Goal: Transaction & Acquisition: Purchase product/service

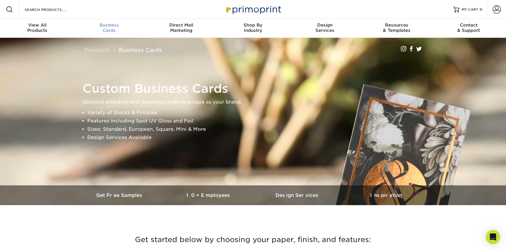
click at [113, 26] on span "Business" at bounding box center [109, 24] width 72 height 5
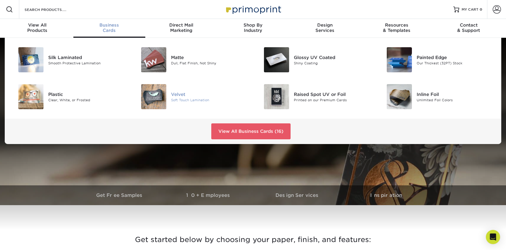
click at [205, 98] on div "Soft Touch Lamination" at bounding box center [209, 100] width 77 height 5
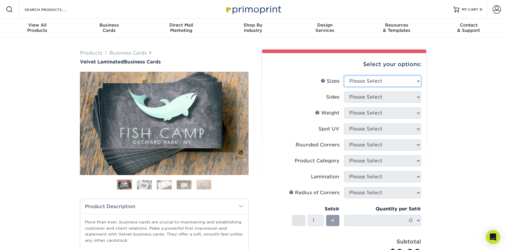
click at [356, 82] on select "Please Select 1.5" x 3.5" - Mini 1.75" x 3.5" - Mini 2" x 2" - Square 2" x 3" -…" at bounding box center [382, 81] width 77 height 11
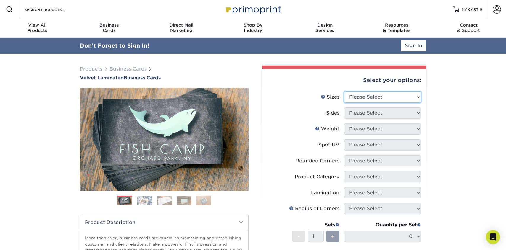
select select "2.00x3.50"
click at [344, 92] on select "Please Select 1.5" x 3.5" - Mini 1.75" x 3.5" - Mini 2" x 2" - Square 2" x 3" -…" at bounding box center [382, 97] width 77 height 11
click at [363, 110] on select "Please Select Print Both Sides Print Front Only" at bounding box center [382, 113] width 77 height 11
select select "13abbda7-1d64-4f25-8bb2-c179b224825d"
click at [344, 108] on select "Please Select Print Both Sides Print Front Only" at bounding box center [382, 113] width 77 height 11
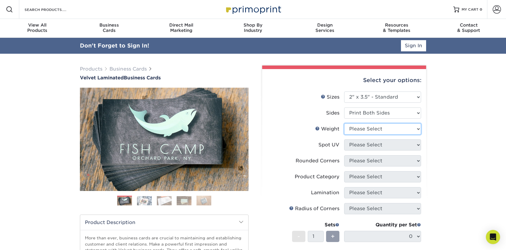
click at [365, 129] on select "Please Select 16PT" at bounding box center [382, 129] width 77 height 11
select select "16PT"
click at [344, 124] on select "Please Select 16PT" at bounding box center [382, 129] width 77 height 11
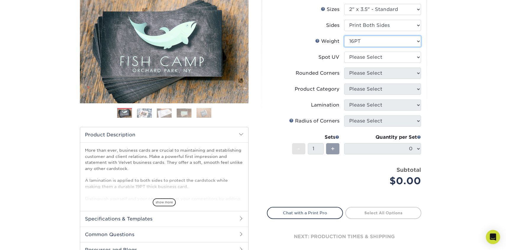
scroll to position [82, 0]
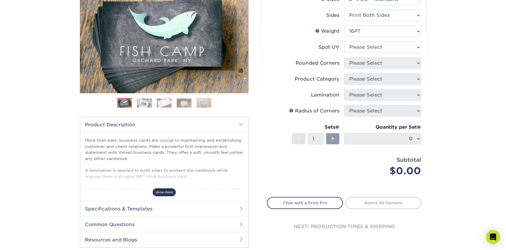
click at [162, 192] on span "show more" at bounding box center [164, 193] width 23 height 8
